Goal: Transaction & Acquisition: Purchase product/service

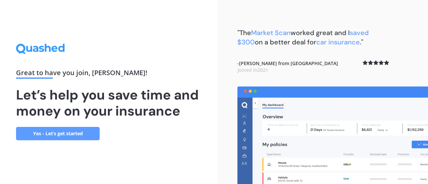
click at [83, 130] on link "Yes - Let’s get started" at bounding box center [58, 133] width 84 height 13
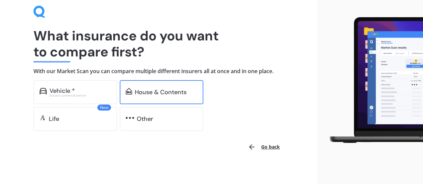
scroll to position [28, 0]
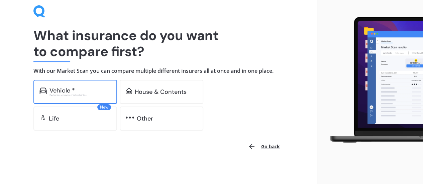
click at [93, 94] on div "Excludes commercial vehicles" at bounding box center [79, 95] width 61 height 3
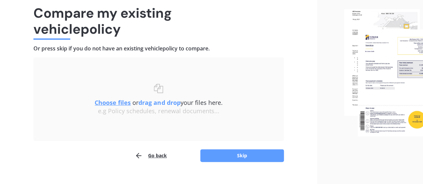
scroll to position [50, 0]
click at [239, 155] on button "Skip" at bounding box center [242, 156] width 84 height 13
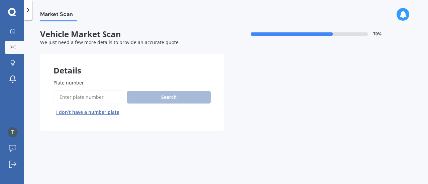
click at [103, 98] on input "Plate number" at bounding box center [88, 97] width 71 height 14
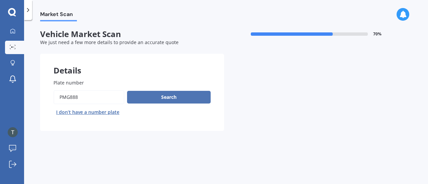
type input "PMG888"
click at [150, 100] on button "Search" at bounding box center [169, 97] width 84 height 13
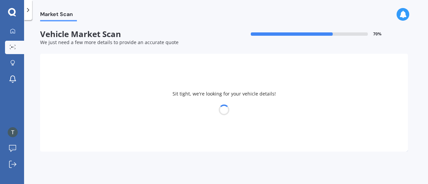
select select "FORD"
select select "ESCAPE"
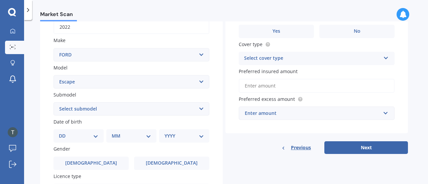
scroll to position [112, 0]
click at [172, 108] on select "Select submodel 3.0 V6 4 cyl All others Ambiente EcoBoost Hybrid ST-LINE 2.0P/4…" at bounding box center [131, 108] width 156 height 13
select select "ST-LINE 2.0P/4WD/6AT"
click at [53, 102] on select "Select submodel 3.0 V6 4 cyl All others Ambiente EcoBoost Hybrid ST-LINE 2.0P/4…" at bounding box center [131, 108] width 156 height 13
click at [88, 135] on select "DD 01 02 03 04 05 06 07 08 09 10 11 12 13 14 15 16 17 18 19 20 21 22 23 24 25 2…" at bounding box center [78, 135] width 39 height 7
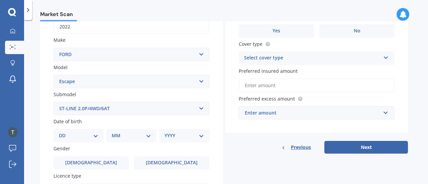
select select "25"
click at [64, 133] on select "DD 01 02 03 04 05 06 07 08 09 10 11 12 13 14 15 16 17 18 19 20 21 22 23 24 25 2…" at bounding box center [78, 135] width 39 height 7
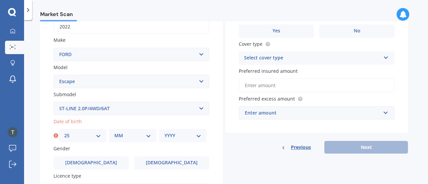
click at [119, 133] on select "MM 01 02 03 04 05 06 07 08 09 10 11 12" at bounding box center [132, 135] width 37 height 7
select select "05"
click at [114, 133] on select "MM 01 02 03 04 05 06 07 08 09 10 11 12" at bounding box center [132, 135] width 37 height 7
click at [182, 137] on select "YYYY 2025 2024 2023 2022 2021 2020 2019 2018 2017 2016 2015 2014 2013 2012 2011…" at bounding box center [182, 135] width 37 height 7
select select "1991"
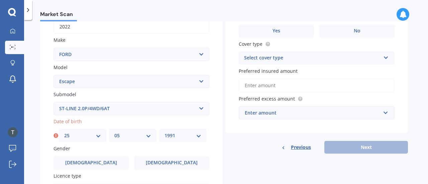
click at [164, 133] on select "YYYY 2025 2024 2023 2022 2021 2020 2019 2018 2017 2016 2015 2014 2013 2012 2011…" at bounding box center [182, 135] width 37 height 7
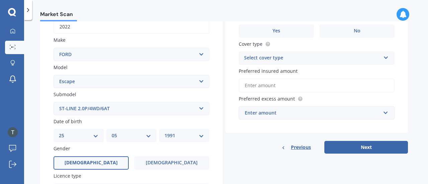
click at [101, 159] on label "Male" at bounding box center [90, 162] width 75 height 13
click at [0, 0] on input "Male" at bounding box center [0, 0] width 0 height 0
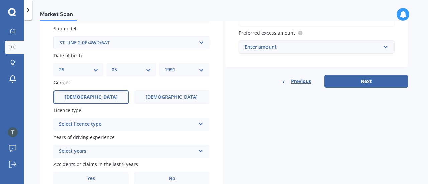
scroll to position [179, 0]
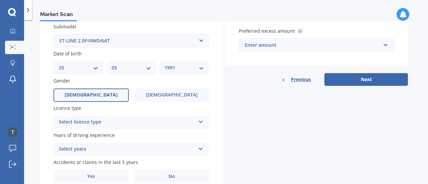
click at [99, 121] on div "Select licence type" at bounding box center [127, 122] width 136 height 8
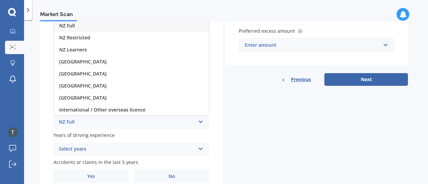
click at [94, 25] on div "NZ Full" at bounding box center [131, 26] width 155 height 12
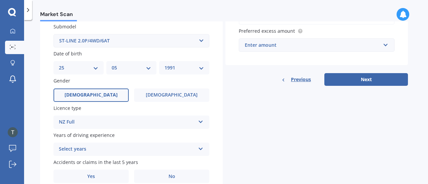
click at [105, 141] on div "Years of driving experience Select years 5 or more years 4 years 3 years 2 year…" at bounding box center [131, 144] width 156 height 24
click at [104, 145] on div "Select years 5 or more years 4 years 3 years 2 years 1 year" at bounding box center [131, 149] width 156 height 13
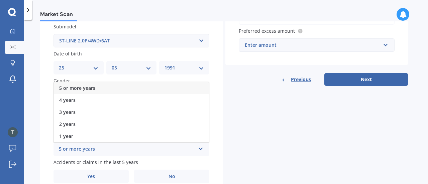
click at [94, 88] on span "5 or more years" at bounding box center [77, 88] width 36 height 6
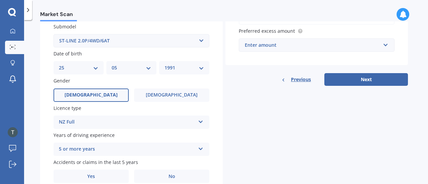
scroll to position [210, 0]
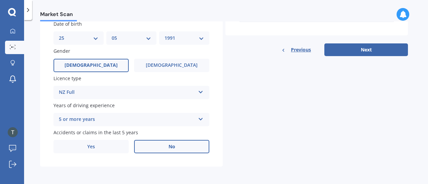
click at [151, 145] on label "No" at bounding box center [171, 146] width 75 height 13
click at [0, 0] on input "No" at bounding box center [0, 0] width 0 height 0
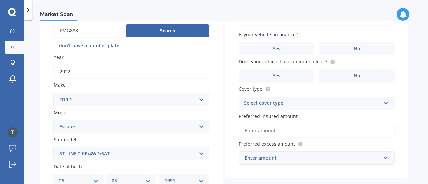
scroll to position [0, 0]
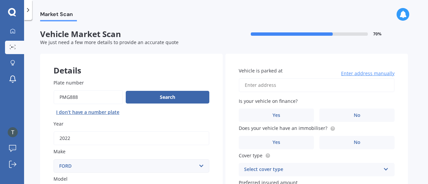
click at [266, 85] on input "Vehicle is parked at" at bounding box center [317, 85] width 156 height 14
type input "6 Kirsten Place, Parklands, Christchurch 8083"
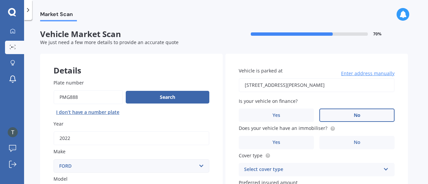
click at [346, 111] on label "No" at bounding box center [356, 115] width 75 height 13
click at [0, 0] on input "No" at bounding box center [0, 0] width 0 height 0
drag, startPoint x: 330, startPoint y: 129, endPoint x: 291, endPoint y: 144, distance: 42.3
click at [291, 144] on div "Does your vehicle have an immobiliser? Yes No" at bounding box center [317, 137] width 156 height 24
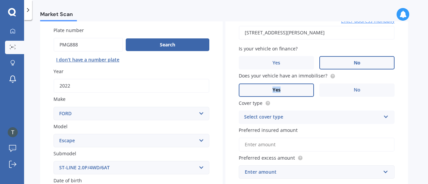
scroll to position [53, 0]
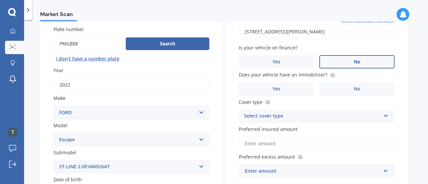
click at [303, 118] on div "Select cover type" at bounding box center [312, 116] width 136 height 8
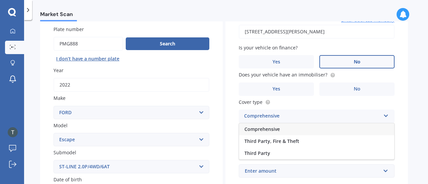
click at [293, 128] on div "Comprehensive" at bounding box center [316, 129] width 155 height 12
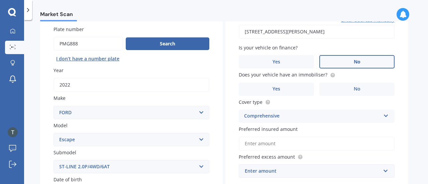
scroll to position [90, 0]
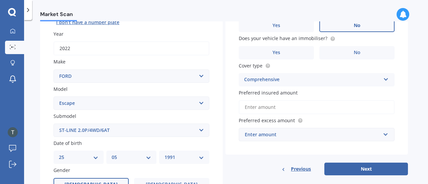
click at [287, 109] on input "Preferred insured amount" at bounding box center [317, 107] width 156 height 14
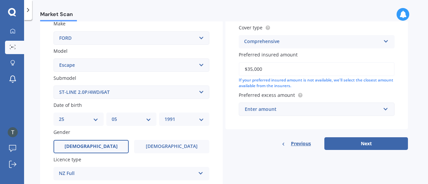
scroll to position [129, 0]
type input "$35,000"
click at [361, 107] on div "Enter amount" at bounding box center [313, 108] width 136 height 7
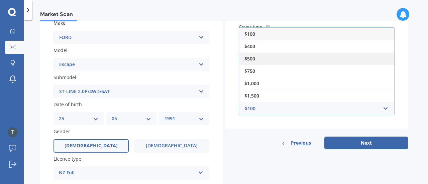
click at [303, 63] on div "$500" at bounding box center [316, 58] width 155 height 12
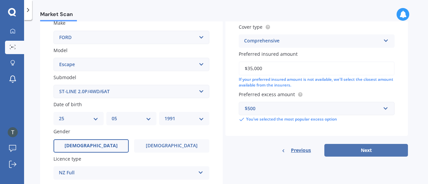
click at [382, 152] on button "Next" at bounding box center [366, 150] width 84 height 13
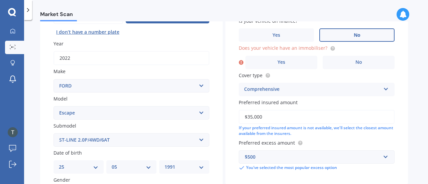
scroll to position [48, 0]
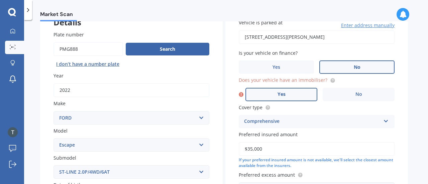
click at [293, 90] on label "Yes" at bounding box center [281, 94] width 72 height 13
click at [0, 0] on input "Yes" at bounding box center [0, 0] width 0 height 0
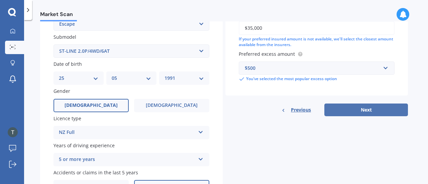
click at [358, 114] on button "Next" at bounding box center [366, 110] width 84 height 13
select select "25"
select select "05"
select select "1991"
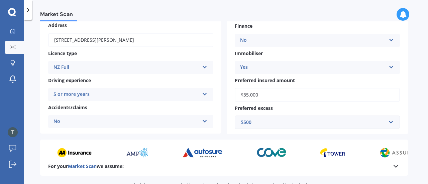
scroll to position [161, 0]
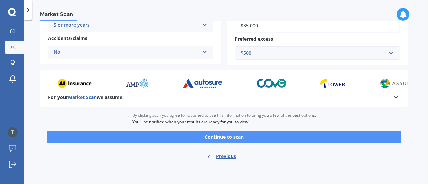
click at [278, 138] on button "Continue to scan" at bounding box center [224, 137] width 354 height 13
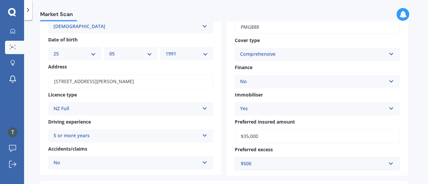
scroll to position [0, 0]
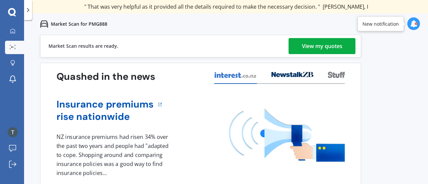
click at [330, 49] on div "View my quotes" at bounding box center [322, 46] width 40 height 16
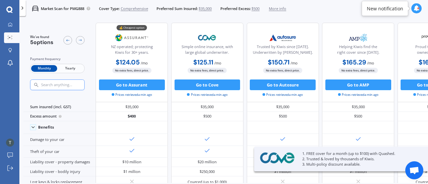
click at [71, 68] on span "Yearly" at bounding box center [70, 68] width 26 height 7
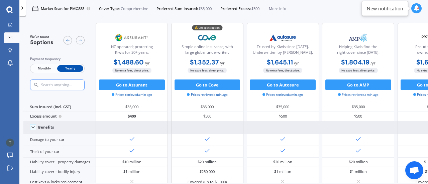
drag, startPoint x: 211, startPoint y: 85, endPoint x: 192, endPoint y: 133, distance: 52.2
click at [192, 133] on div at bounding box center [207, 127] width 72 height 13
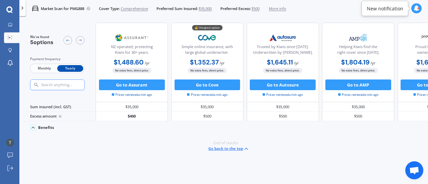
click at [212, 94] on span "Prices retrieved a min ago" at bounding box center [207, 95] width 40 height 5
click at [233, 147] on button "Go back to the top" at bounding box center [228, 149] width 41 height 6
click at [210, 49] on div "Simple online insurance, with large global underwriter." at bounding box center [207, 50] width 63 height 13
click at [202, 100] on div "💰 Cheapest option Simple online insurance, with large global underwriter. $1,35…" at bounding box center [207, 63] width 72 height 80
click at [49, 125] on div "Benefits" at bounding box center [46, 127] width 16 height 5
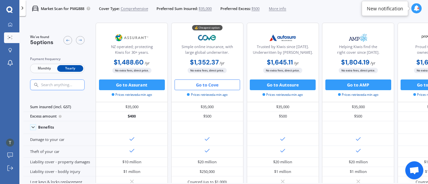
click at [218, 84] on button "Go to Cove" at bounding box center [207, 85] width 66 height 11
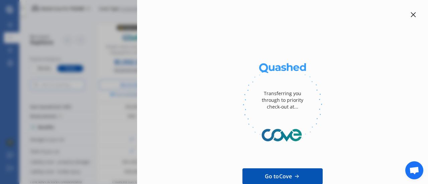
click at [410, 13] on icon at bounding box center [412, 14] width 5 height 5
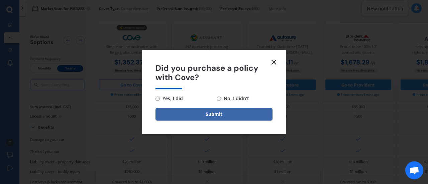
click at [234, 97] on span "No, I didn't" at bounding box center [235, 99] width 28 height 8
click at [221, 97] on input "No, I didn't" at bounding box center [218, 99] width 4 height 4
radio input "true"
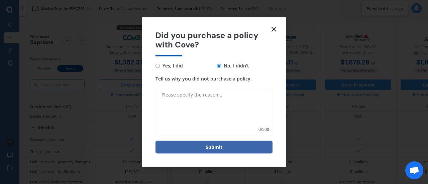
click at [216, 105] on textarea "Tell us why you did not purchase a policy." at bounding box center [213, 112] width 117 height 47
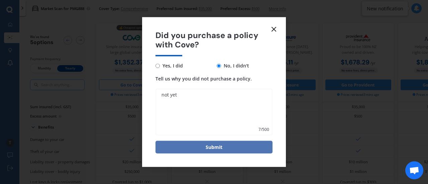
type textarea "not yet"
click at [201, 152] on button "Submit" at bounding box center [213, 147] width 117 height 13
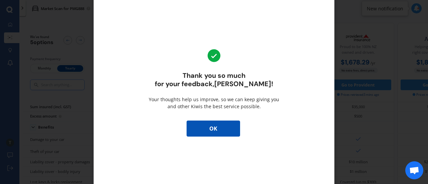
click at [227, 124] on button "OK" at bounding box center [212, 129] width 53 height 16
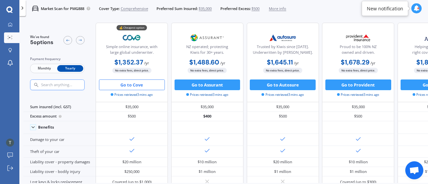
click at [20, 8] on icon at bounding box center [22, 7] width 5 height 5
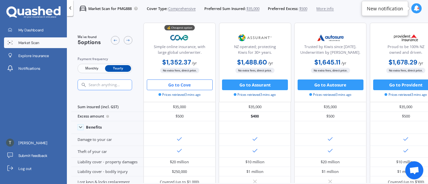
click at [33, 13] on icon at bounding box center [33, 12] width 54 height 12
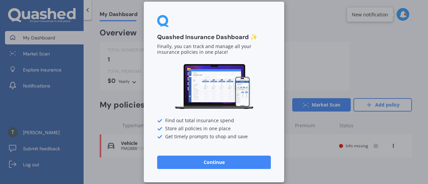
click at [230, 156] on button "Continue" at bounding box center [214, 162] width 114 height 13
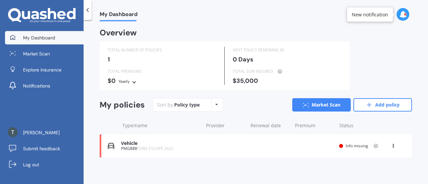
click at [43, 20] on icon at bounding box center [41, 15] width 67 height 15
click at [42, 18] on icon at bounding box center [43, 15] width 7 height 8
